Goal: Task Accomplishment & Management: Complete application form

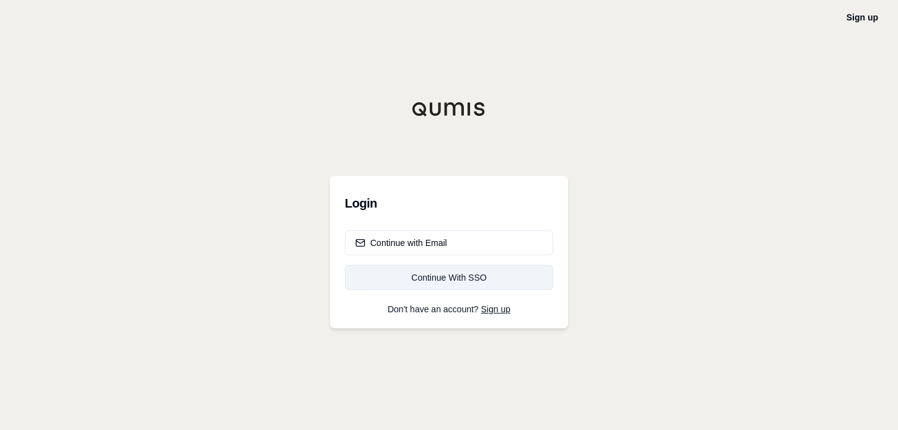
click at [455, 276] on div "Continue With SSO" at bounding box center [448, 278] width 187 height 12
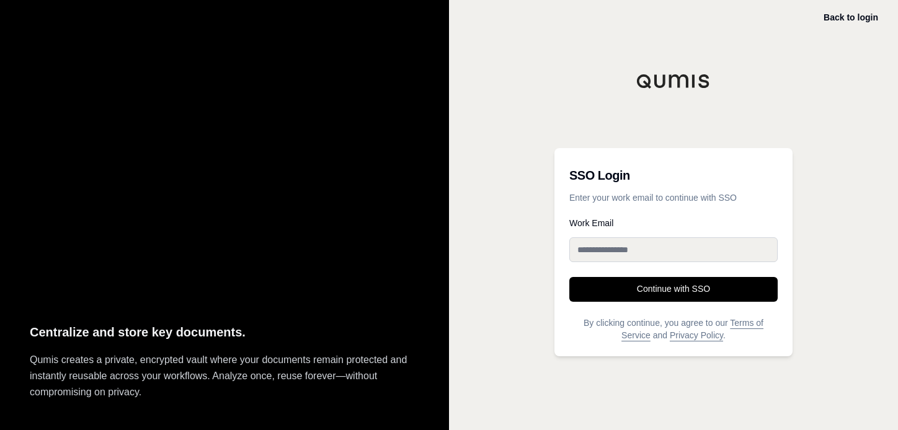
click at [615, 252] on input "Work Email" at bounding box center [673, 249] width 208 height 25
type input "**********"
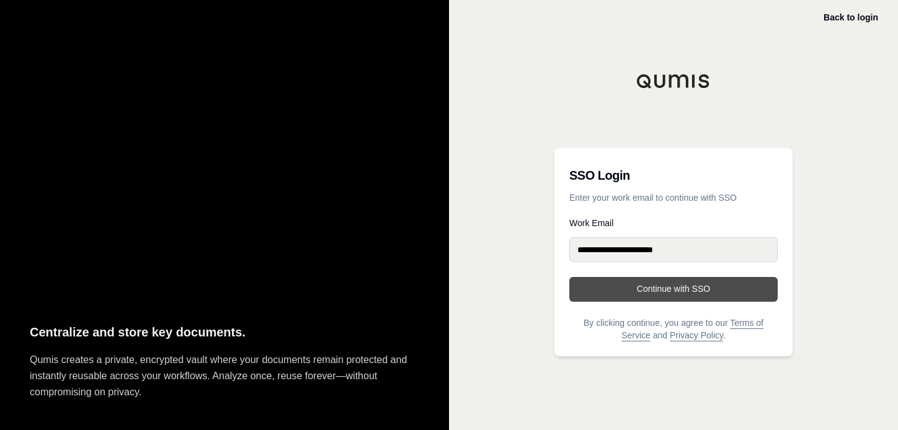
click at [663, 288] on button "Continue with SSO" at bounding box center [673, 289] width 208 height 25
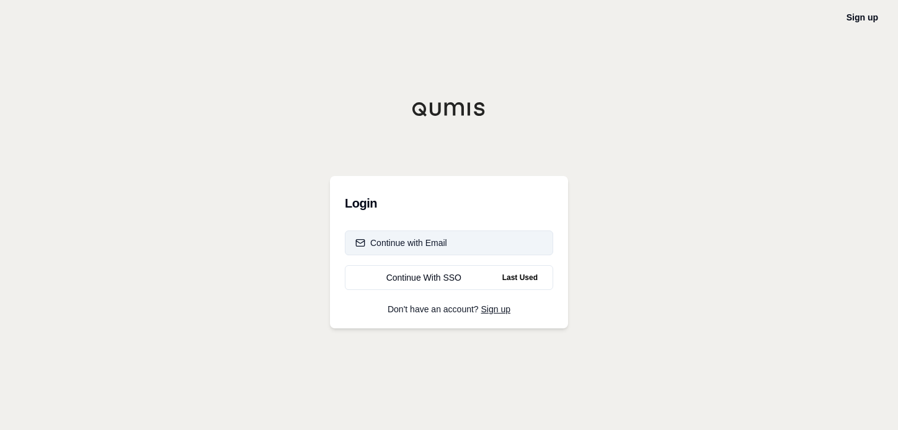
click at [397, 244] on div "Continue with Email" at bounding box center [401, 243] width 92 height 12
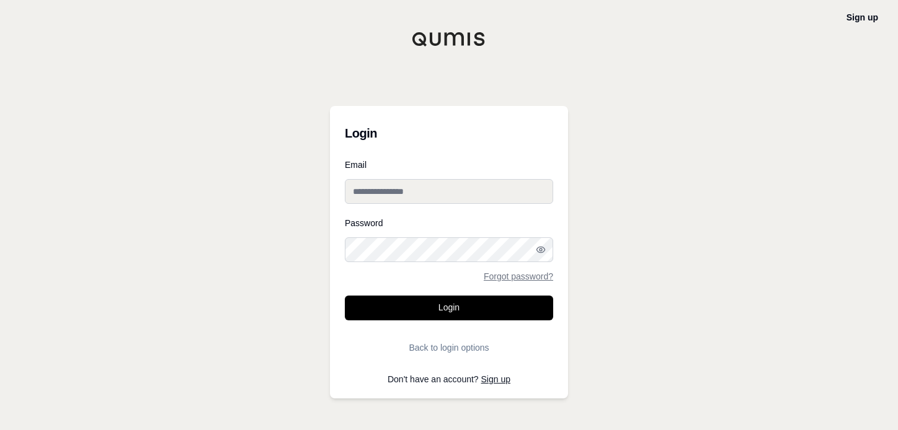
click at [366, 190] on input "Email" at bounding box center [449, 191] width 208 height 25
type input "**********"
click at [537, 251] on icon "button" at bounding box center [540, 250] width 8 height 6
click at [537, 251] on icon "button" at bounding box center [539, 249] width 6 height 5
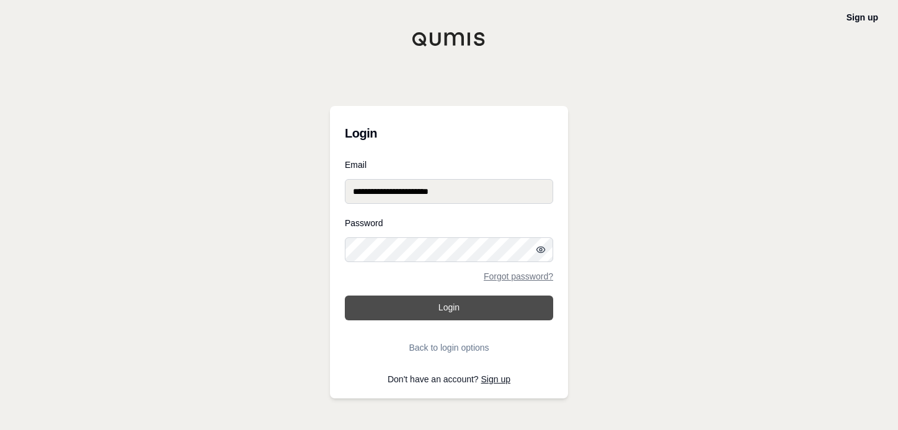
click at [394, 307] on button "Login" at bounding box center [449, 308] width 208 height 25
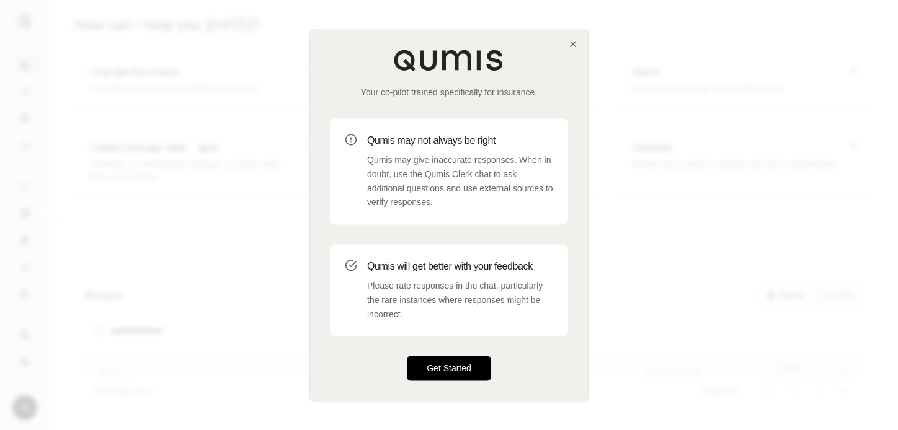
click at [441, 366] on button "Get Started" at bounding box center [449, 368] width 84 height 25
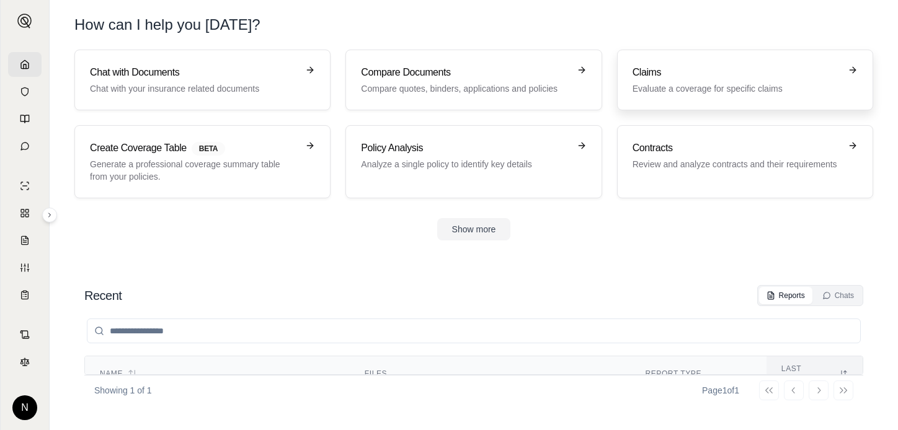
click at [671, 76] on h3 "Claims" at bounding box center [736, 72] width 208 height 15
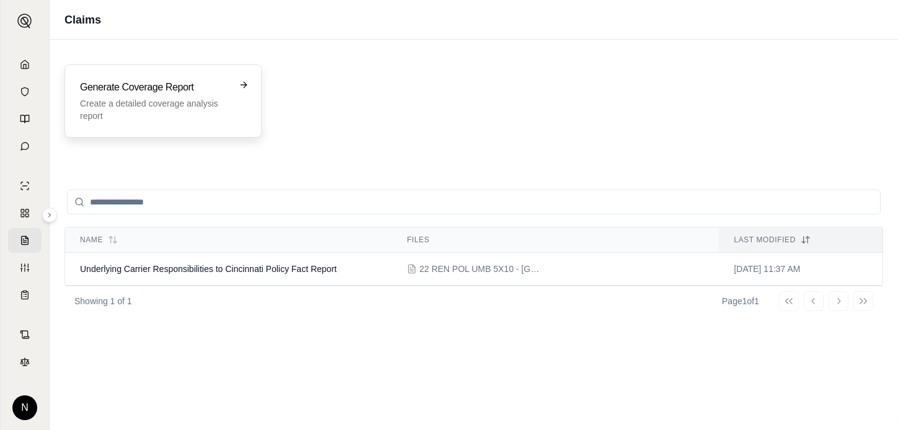
click at [247, 87] on icon at bounding box center [244, 85] width 10 height 10
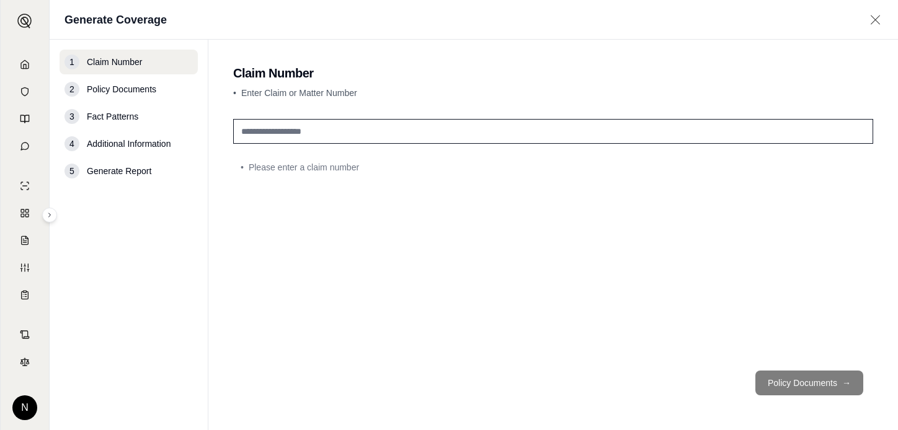
click at [241, 131] on input "text" at bounding box center [553, 131] width 640 height 25
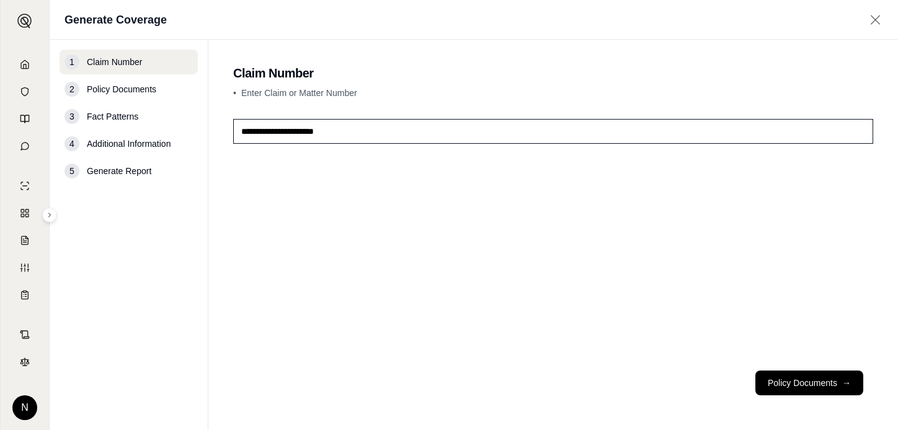
type input "**********"
click at [823, 381] on button "Policy Documents →" at bounding box center [809, 383] width 108 height 25
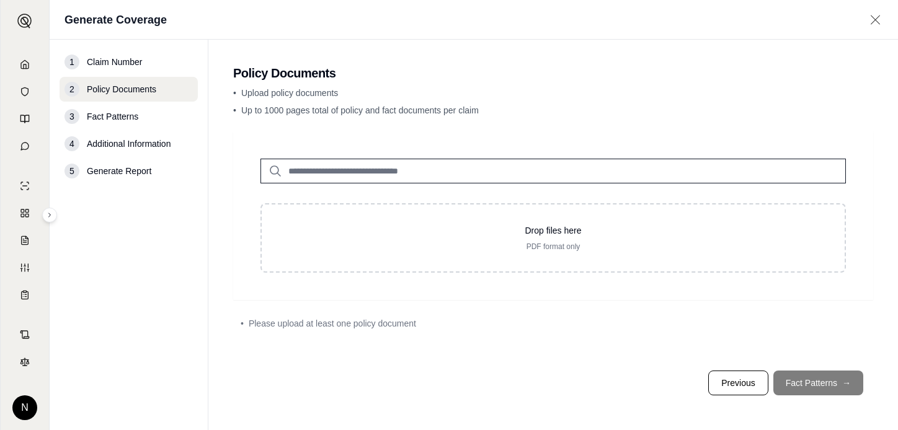
click at [289, 169] on input "search" at bounding box center [552, 171] width 585 height 25
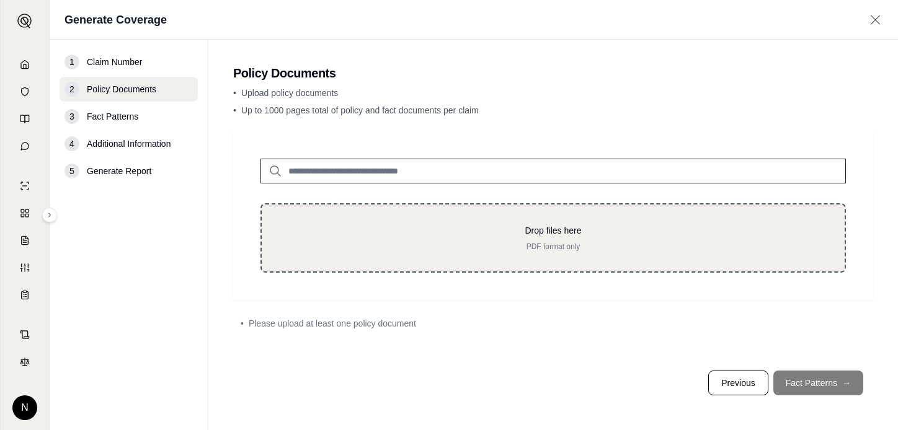
click at [280, 223] on div "Drop files here PDF format only" at bounding box center [552, 237] width 585 height 69
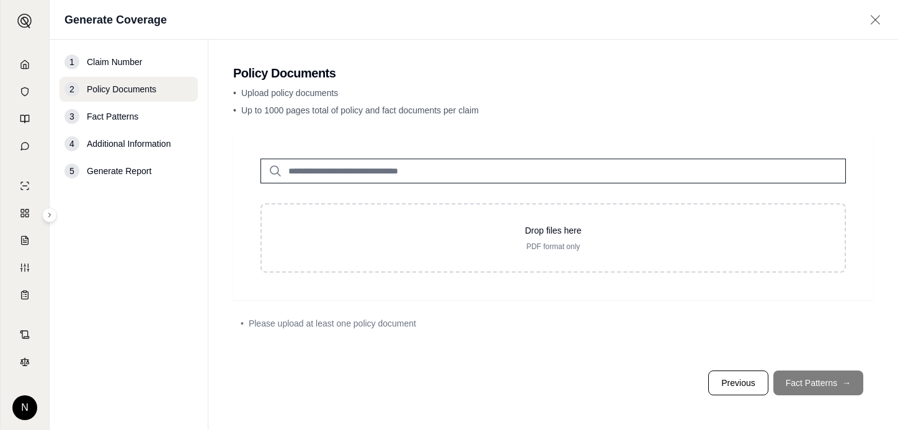
click at [293, 173] on input "search" at bounding box center [552, 171] width 585 height 25
drag, startPoint x: 293, startPoint y: 173, endPoint x: 169, endPoint y: 356, distance: 221.1
click at [169, 356] on nav "1 Claim Number 2 Policy Documents 3 Fact Patterns 4 Additional Information 5 Ge…" at bounding box center [129, 235] width 159 height 391
click at [335, 171] on input "search" at bounding box center [552, 171] width 585 height 25
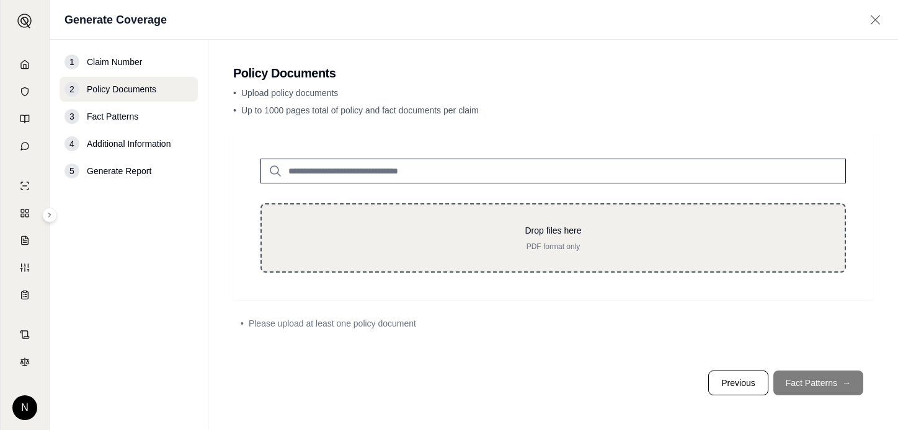
click at [298, 225] on p "Drop files here" at bounding box center [552, 230] width 543 height 12
